Goal: Transaction & Acquisition: Book appointment/travel/reservation

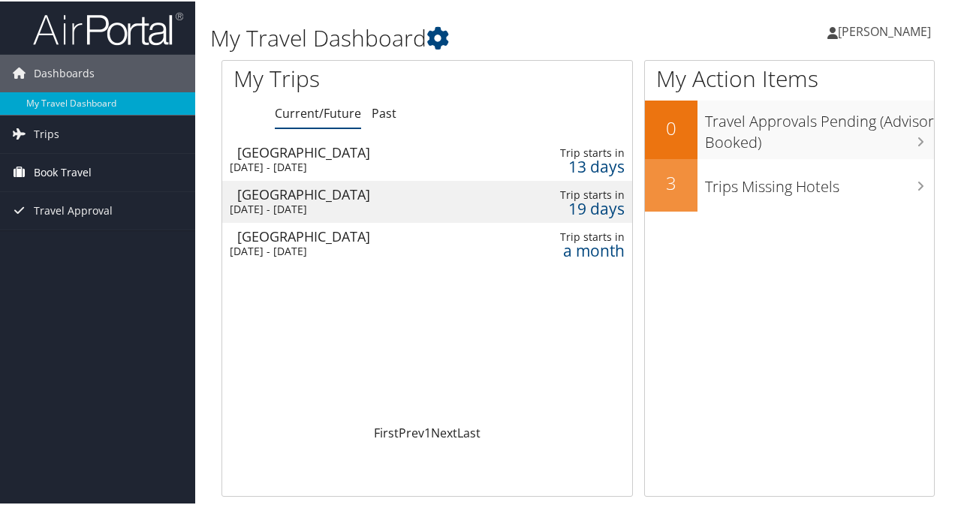
click at [81, 167] on span "Book Travel" at bounding box center [63, 171] width 58 height 38
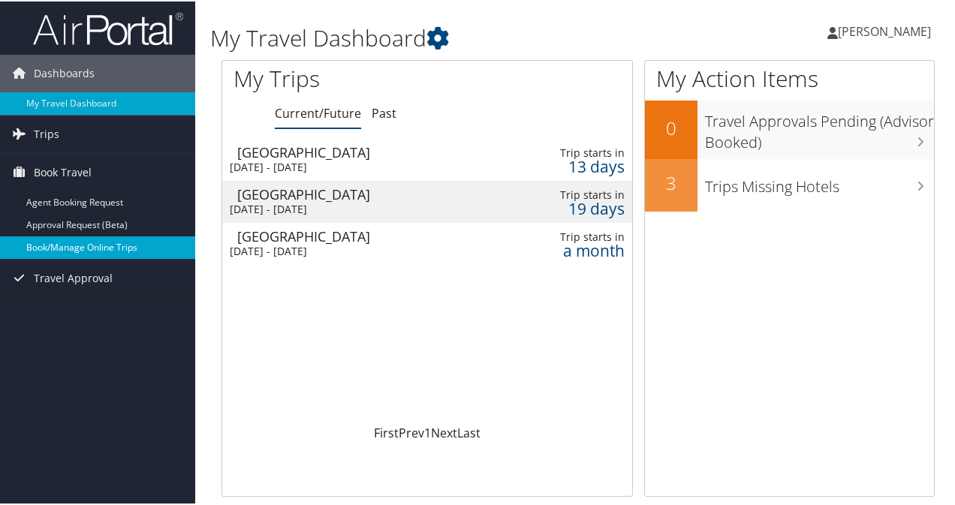
click at [116, 241] on link "Book/Manage Online Trips" at bounding box center [97, 246] width 195 height 23
